Goal: Find contact information: Find contact information

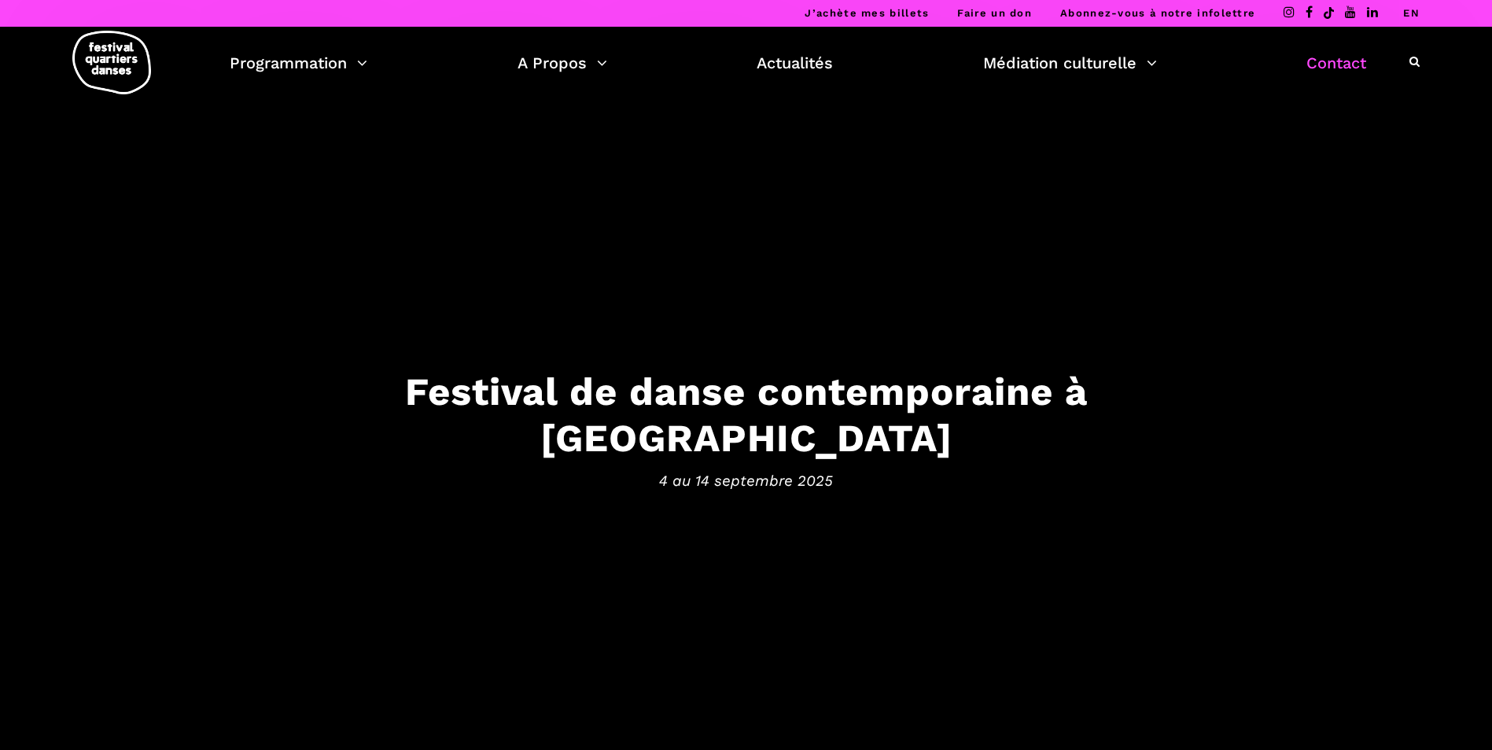
click at [1316, 61] on link "Contact" at bounding box center [1336, 63] width 60 height 27
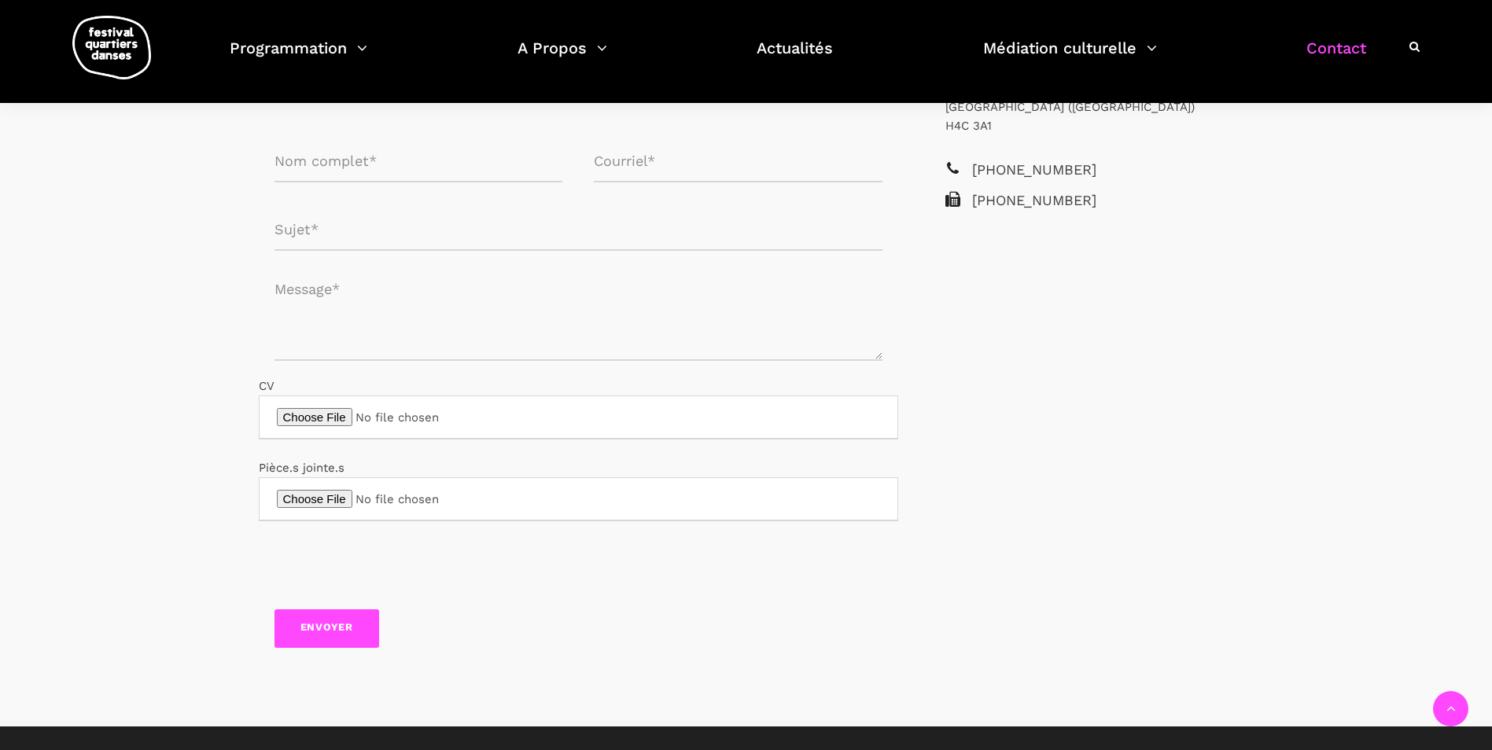
scroll to position [744, 0]
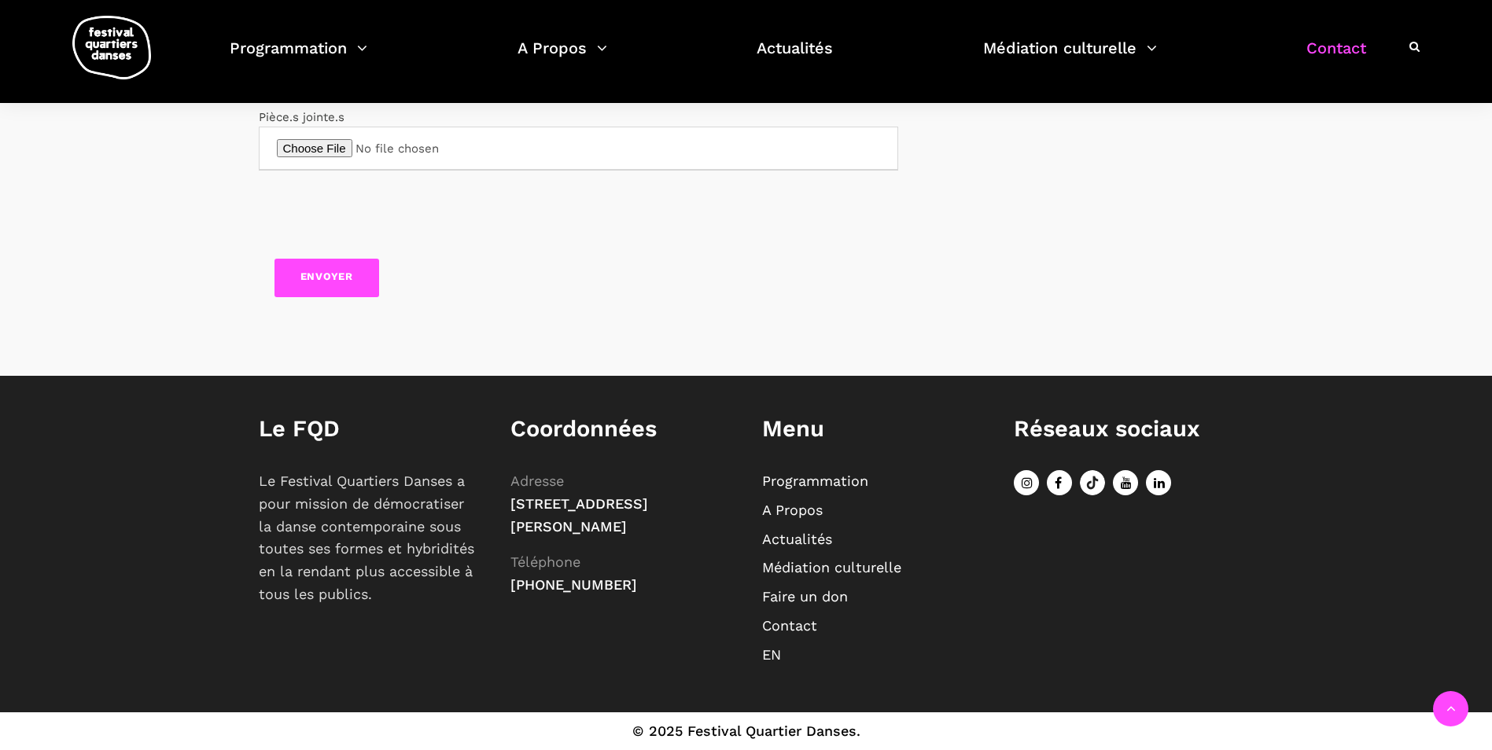
click at [1067, 480] on icon at bounding box center [1059, 482] width 25 height 25
click at [813, 506] on link "A Propos" at bounding box center [792, 510] width 61 height 17
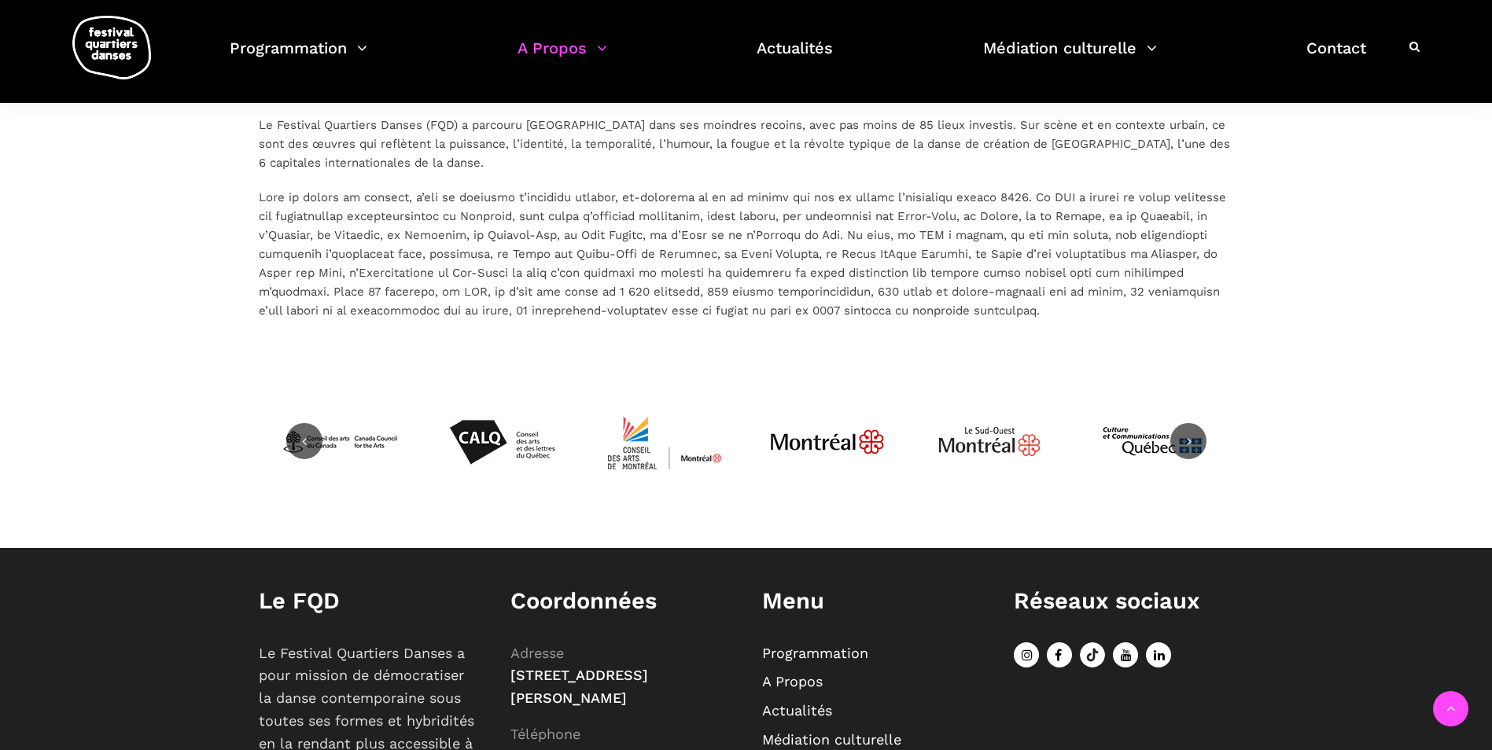
scroll to position [3840, 0]
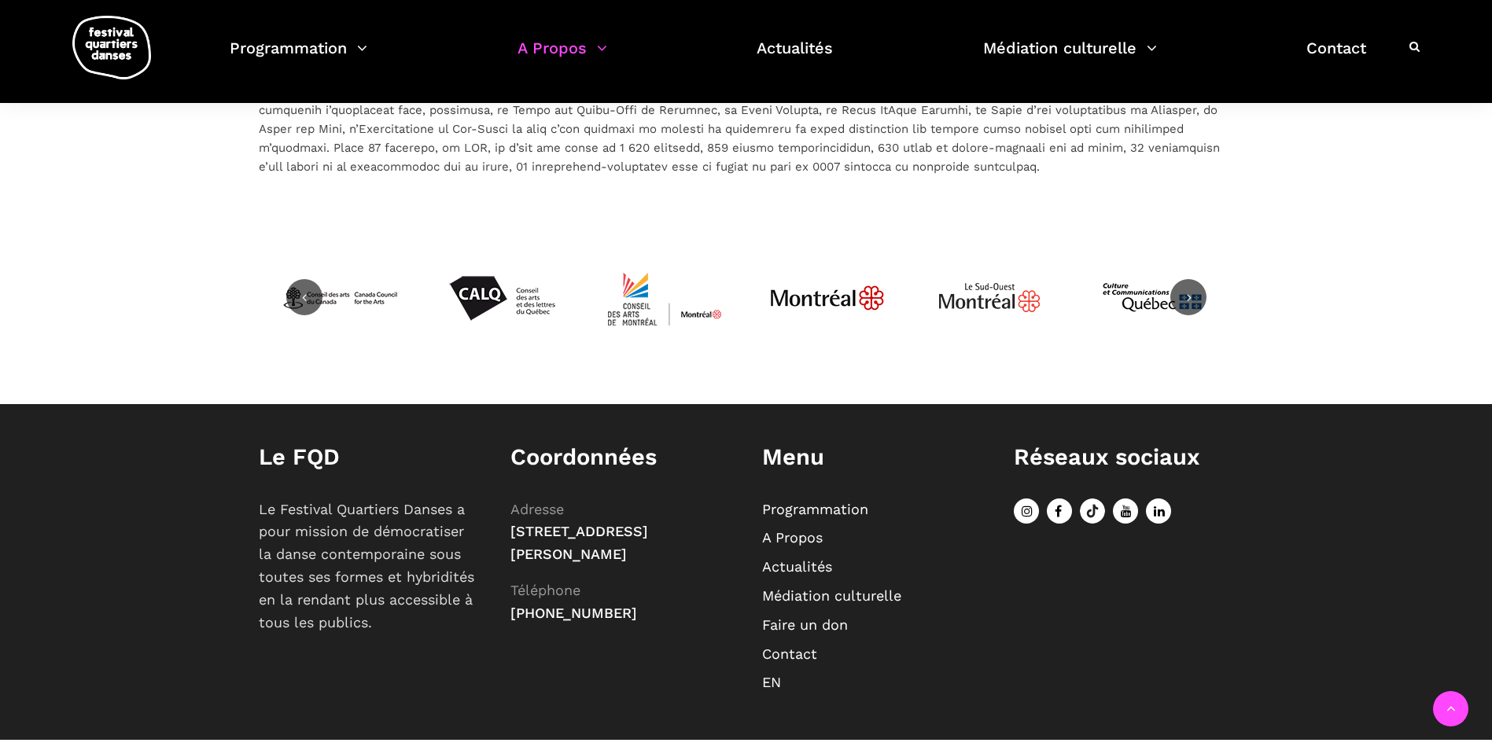
click at [803, 646] on link "Contact" at bounding box center [789, 654] width 55 height 17
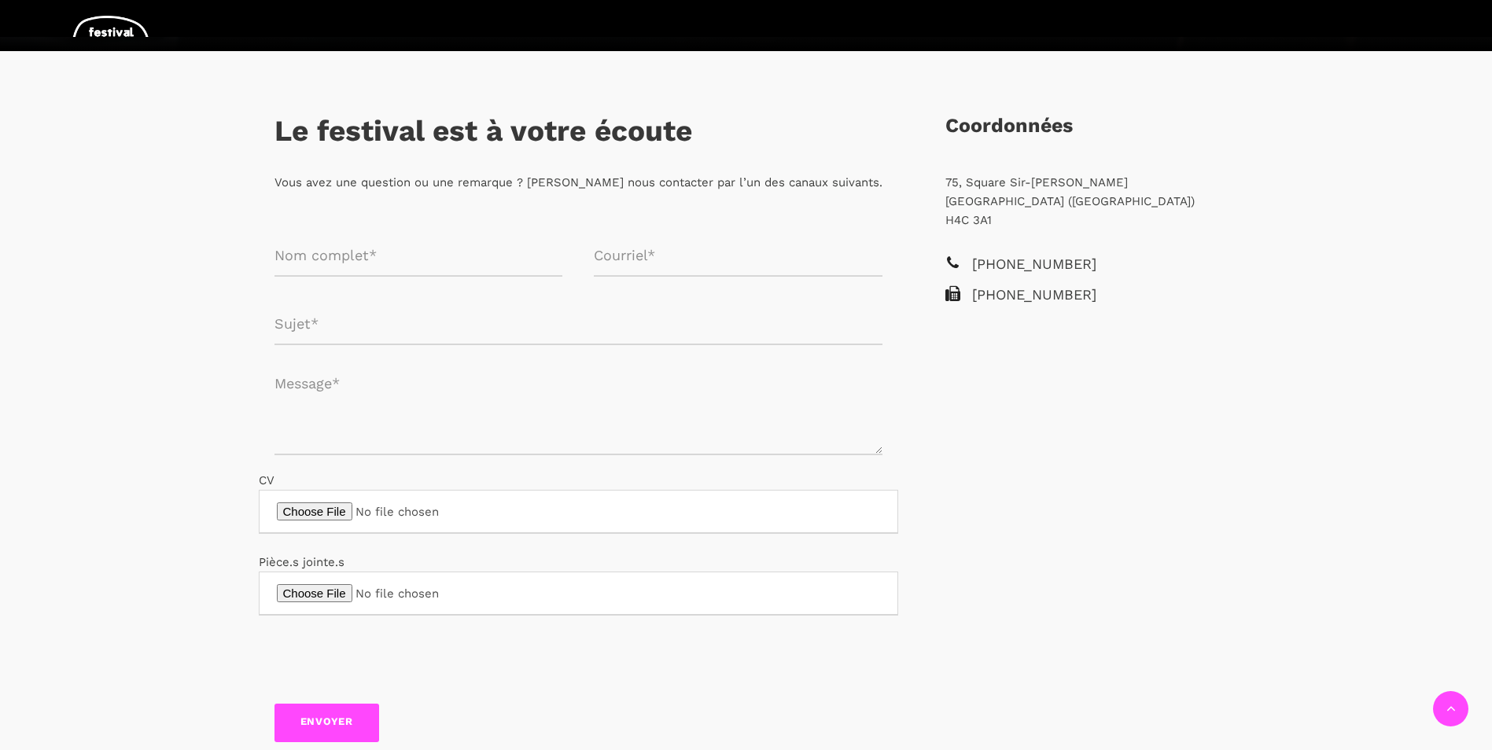
scroll to position [472, 0]
